Goal: Information Seeking & Learning: Learn about a topic

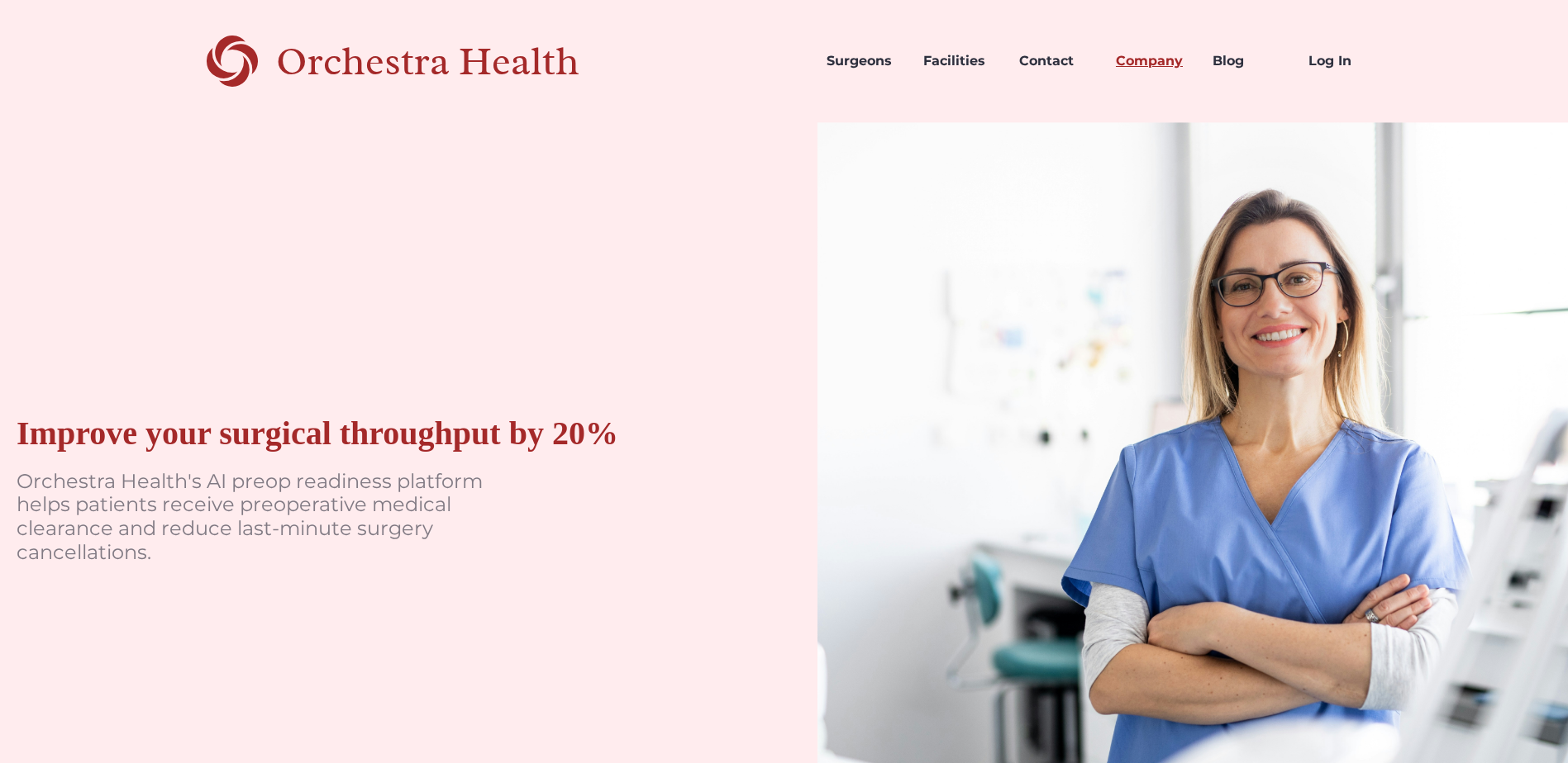
click at [1142, 62] on link "Company" at bounding box center [1151, 61] width 97 height 57
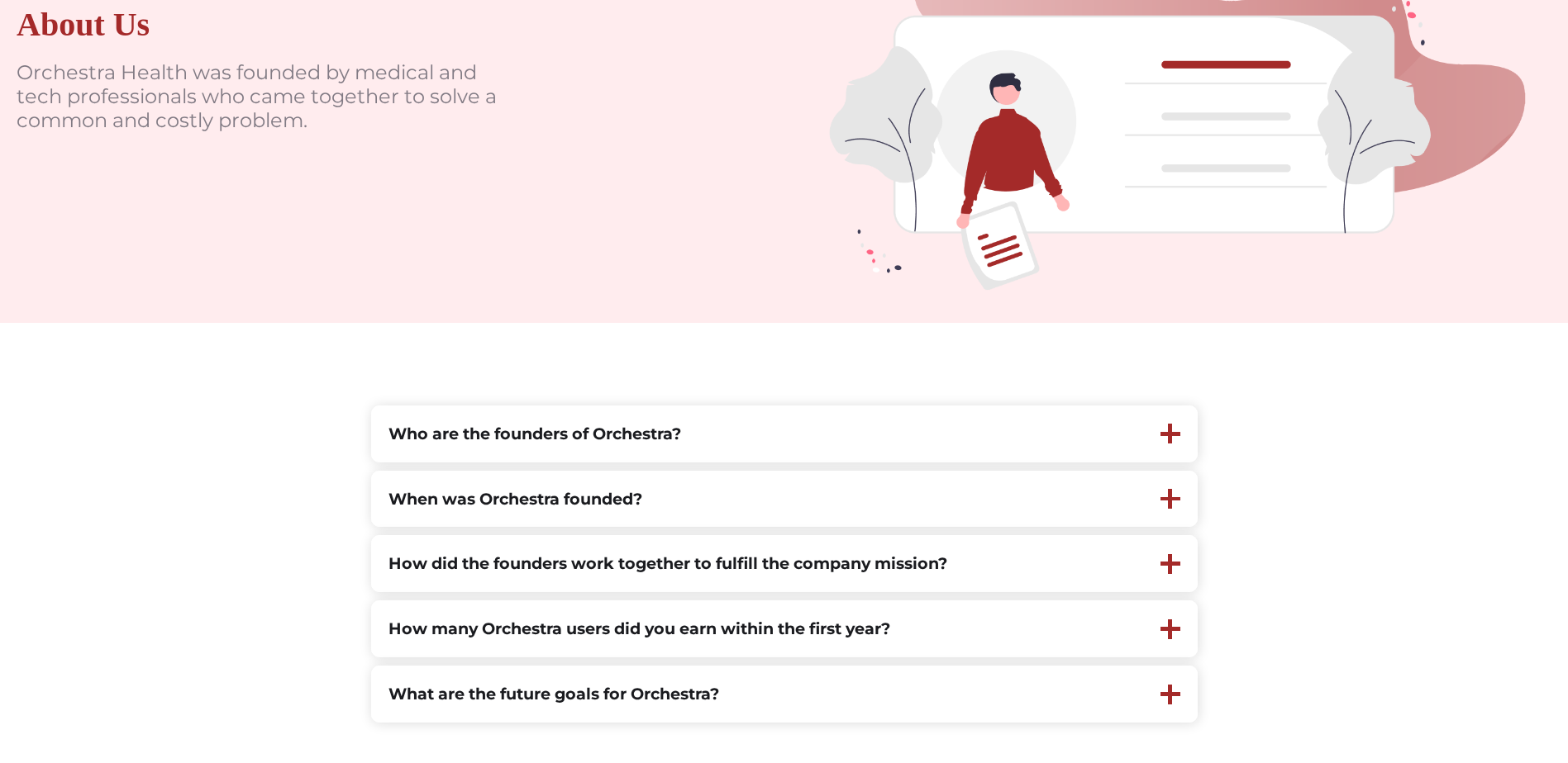
scroll to position [330, 0]
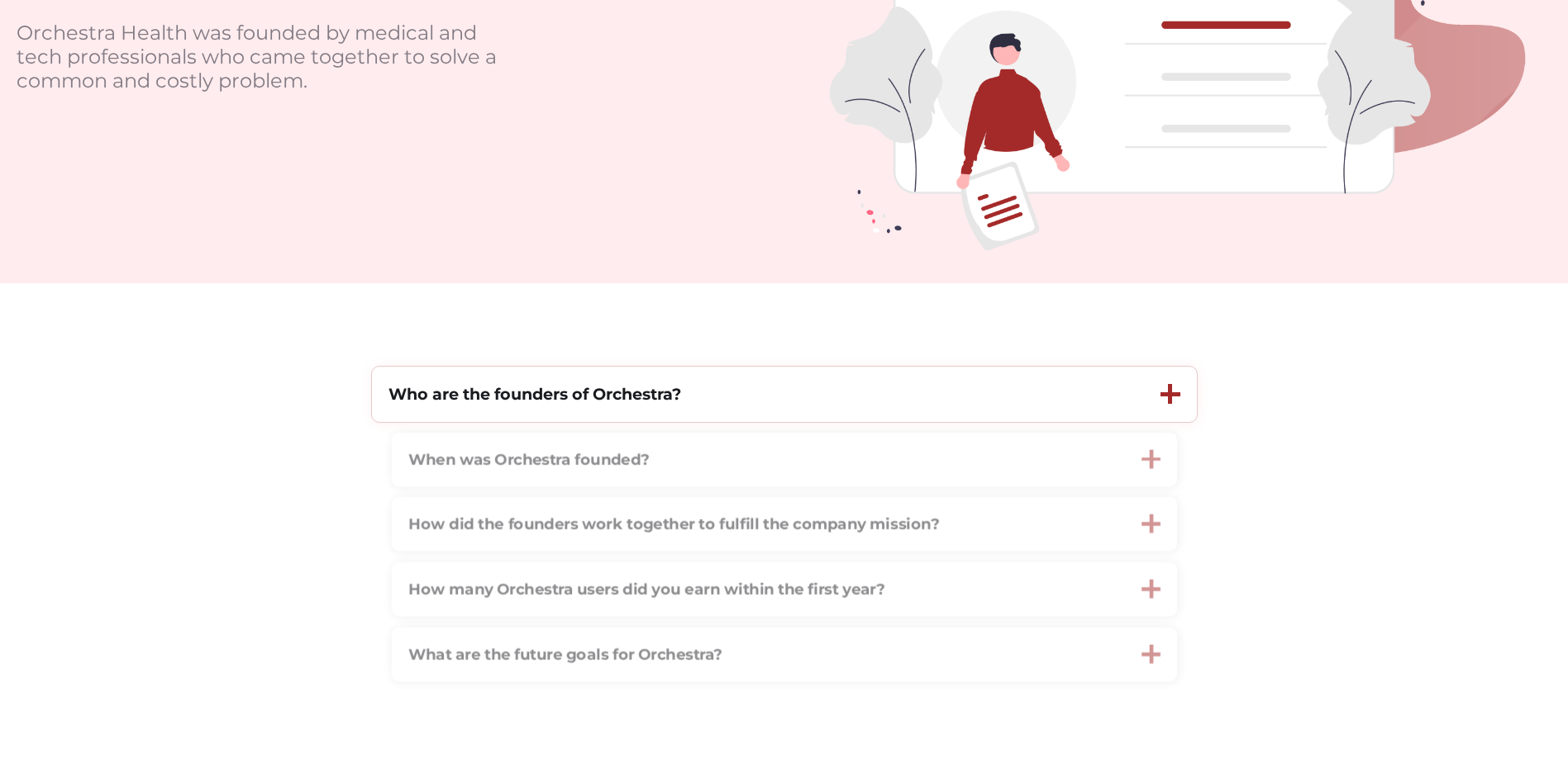
click at [566, 404] on strong "Who are the founders of Orchestra?" at bounding box center [535, 394] width 293 height 20
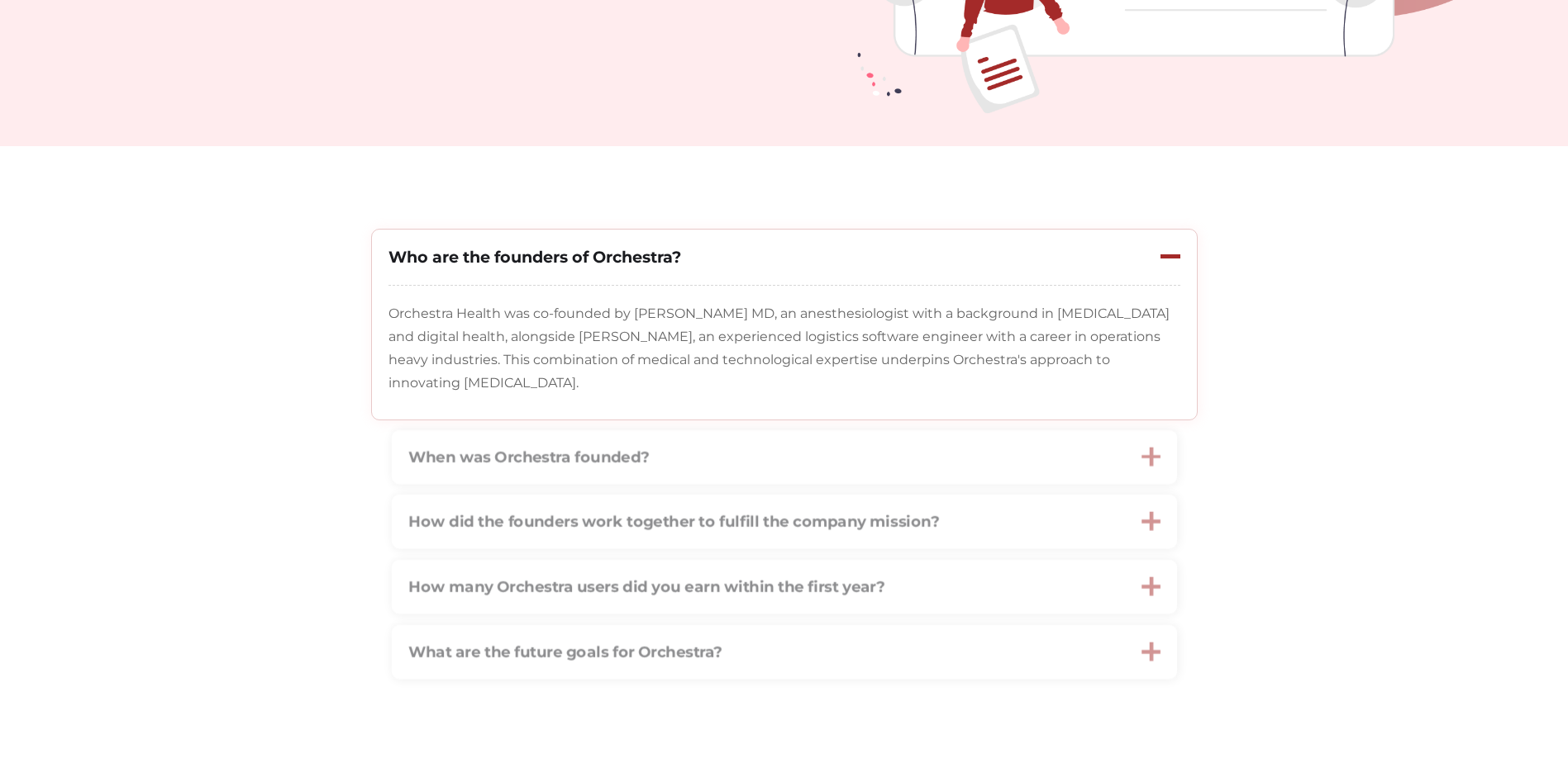
scroll to position [496, 0]
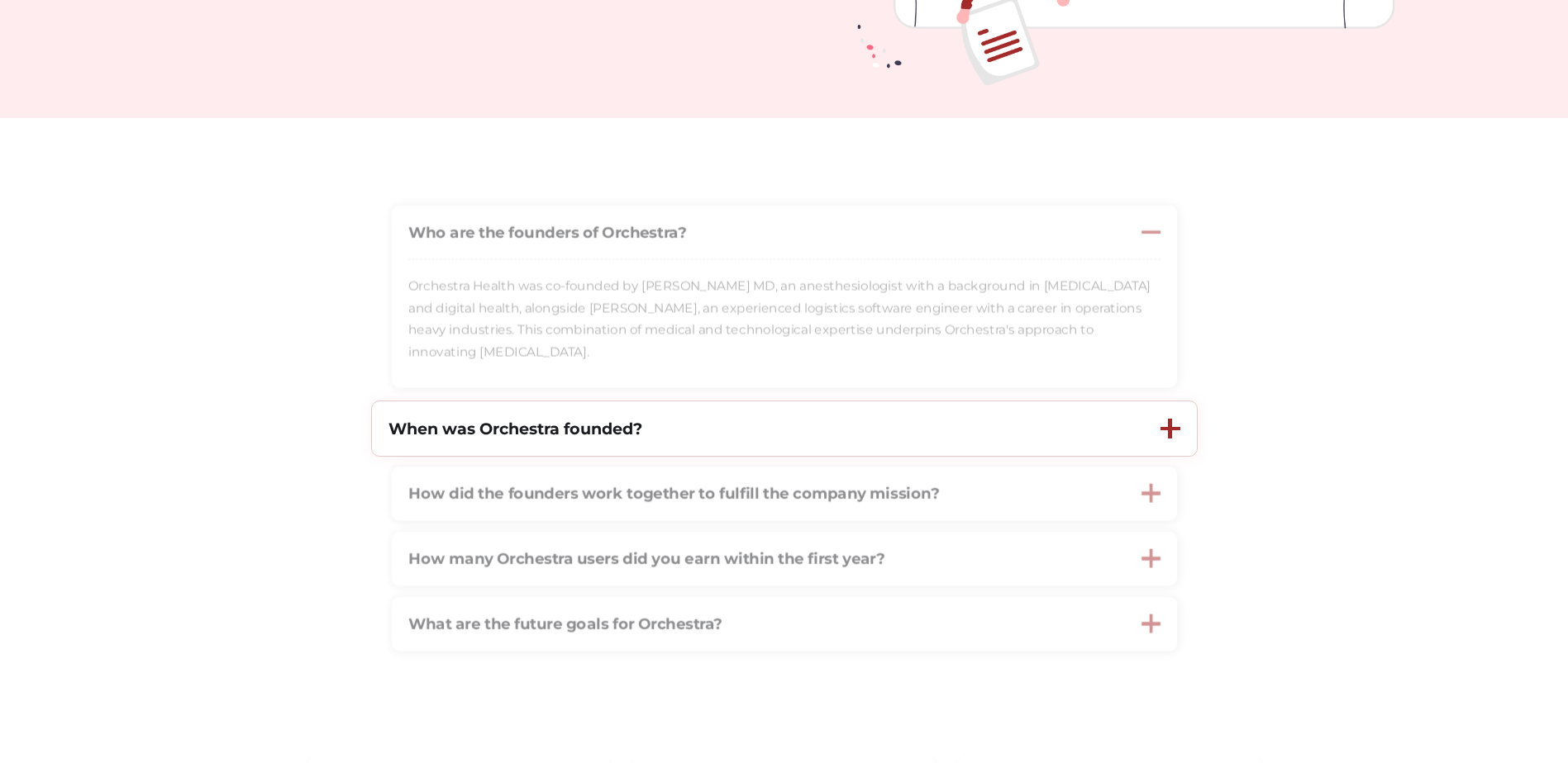
click at [1095, 436] on div "When was Orchestra founded?" at bounding box center [758, 428] width 772 height 56
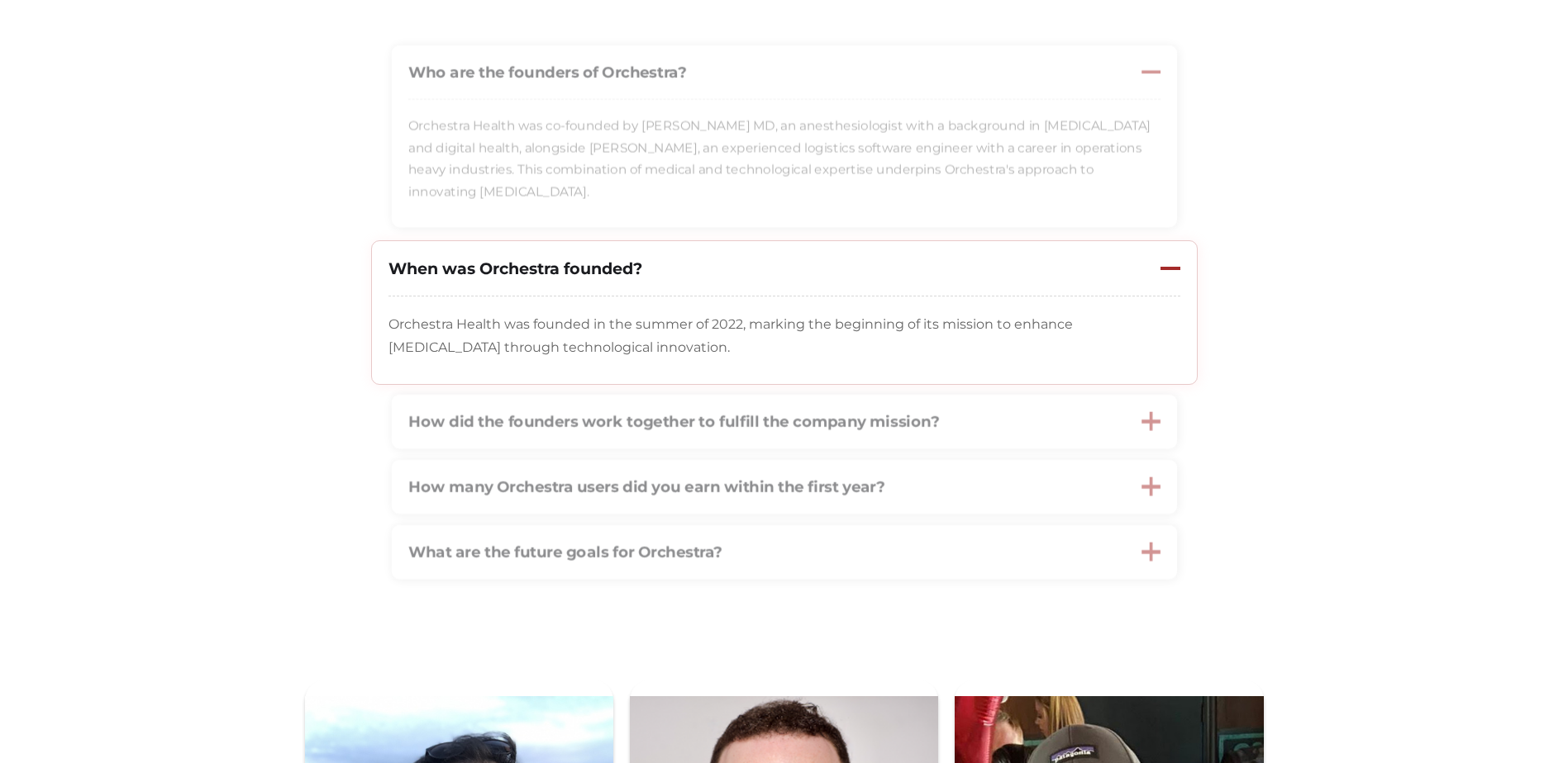
scroll to position [661, 0]
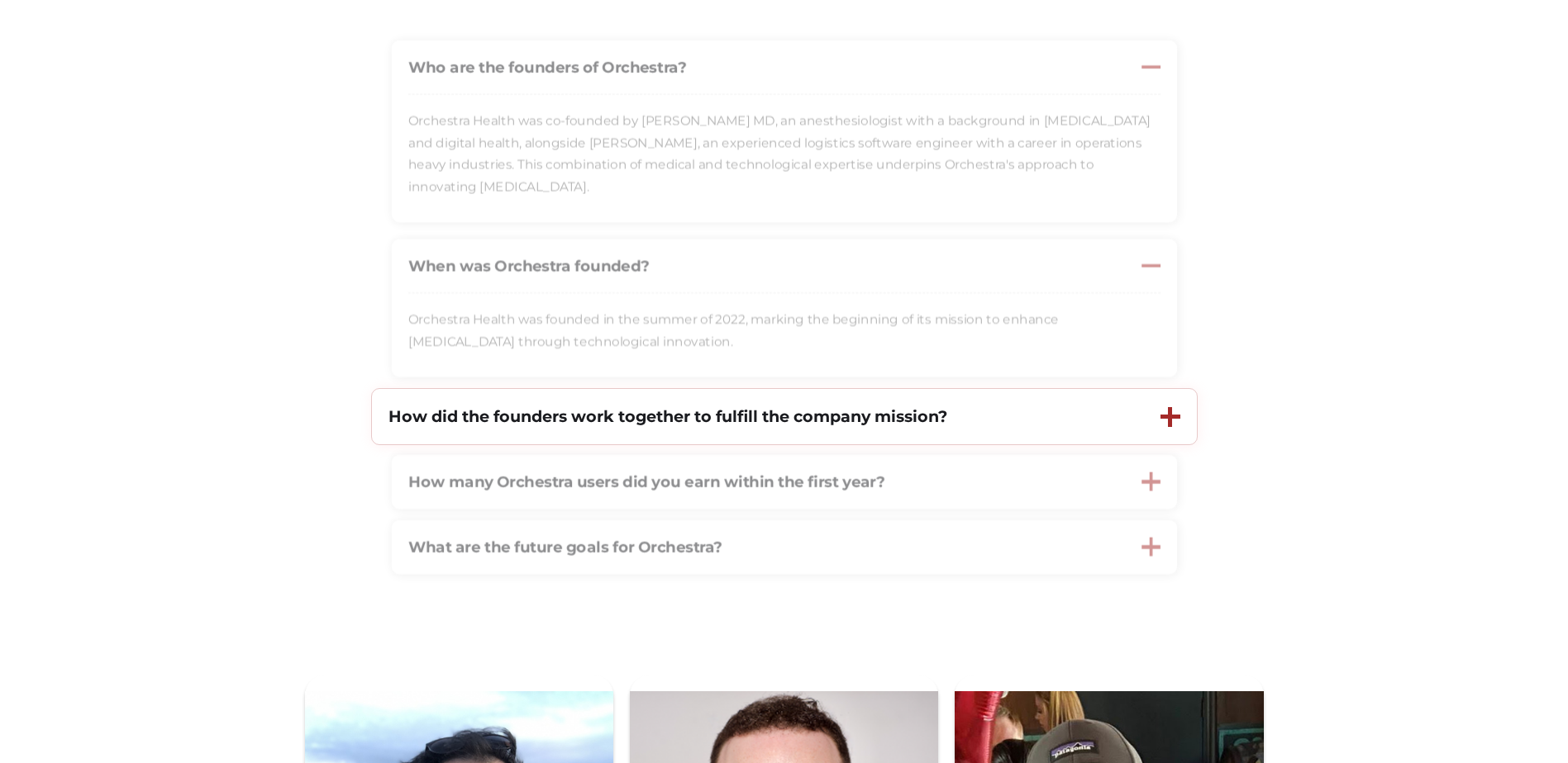
click at [639, 418] on strong "How did the founders work together to fulfill the company mission?" at bounding box center [668, 417] width 559 height 20
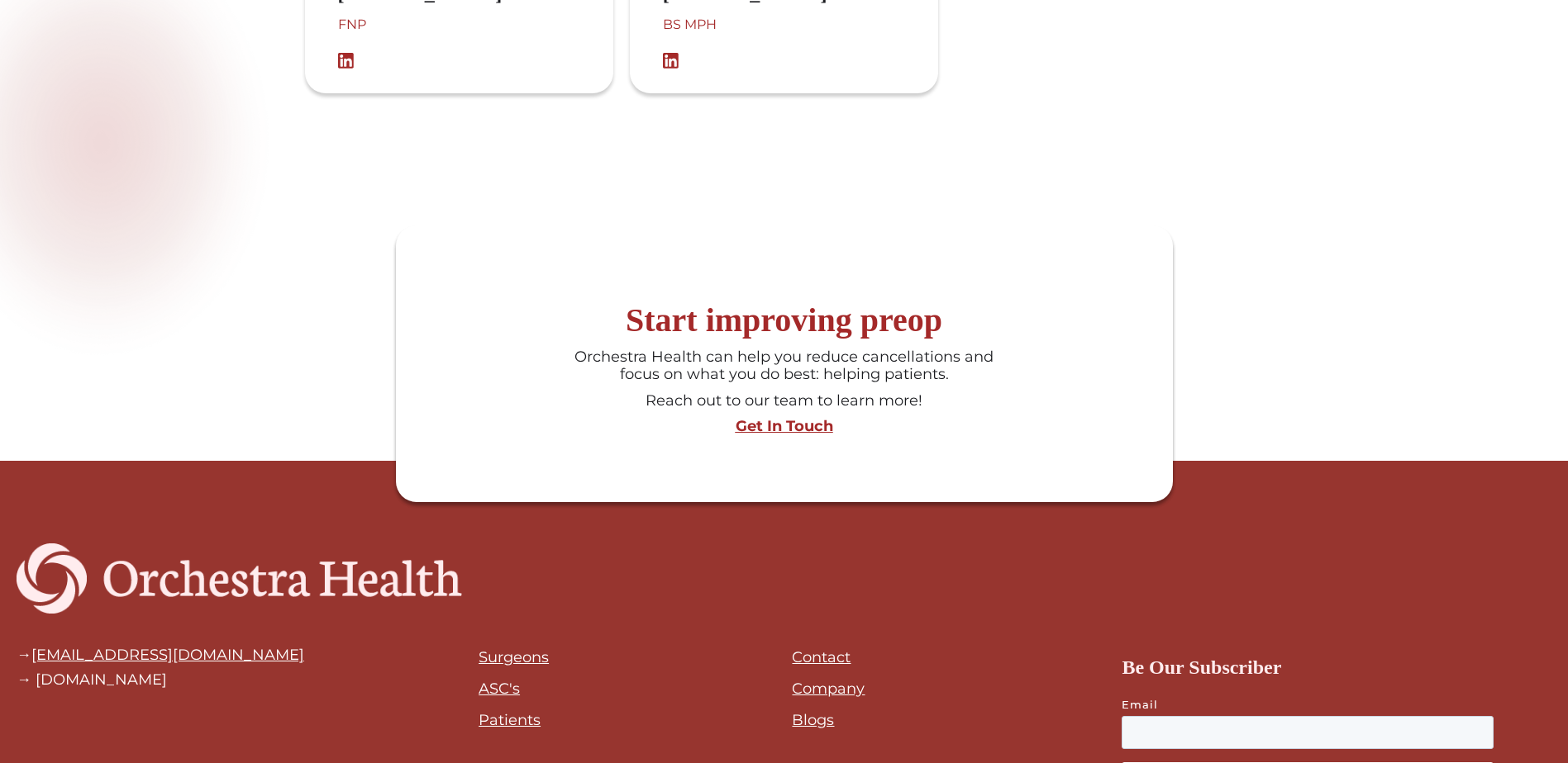
scroll to position [2396, 0]
